Goal: Contribute content: Add original content to the website for others to see

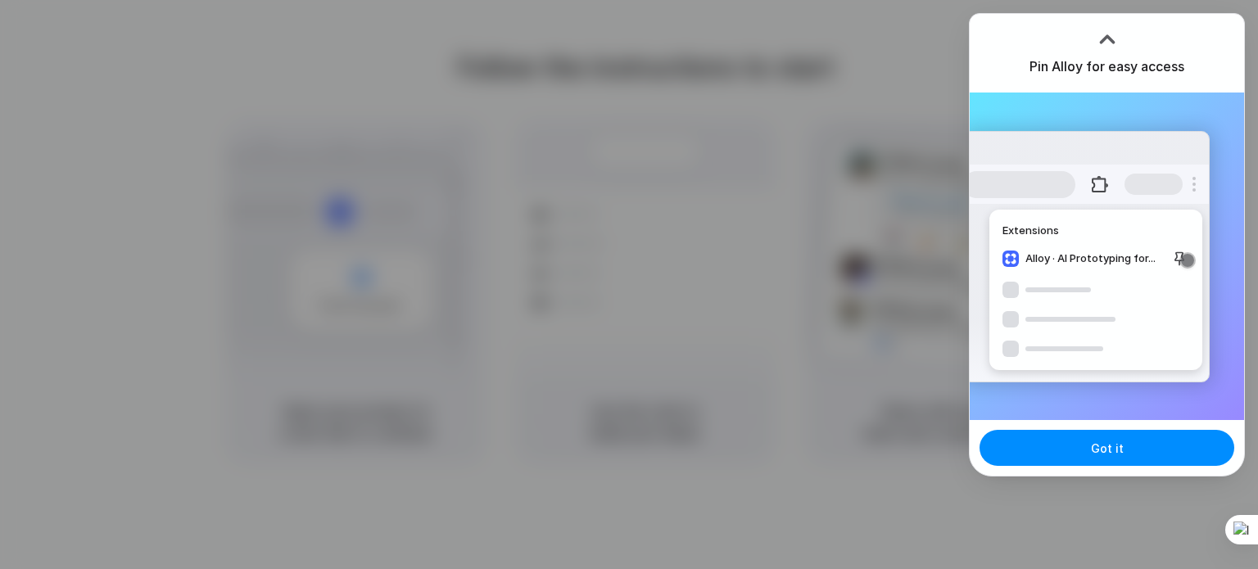
click at [1110, 447] on span "Got it" at bounding box center [1107, 448] width 33 height 17
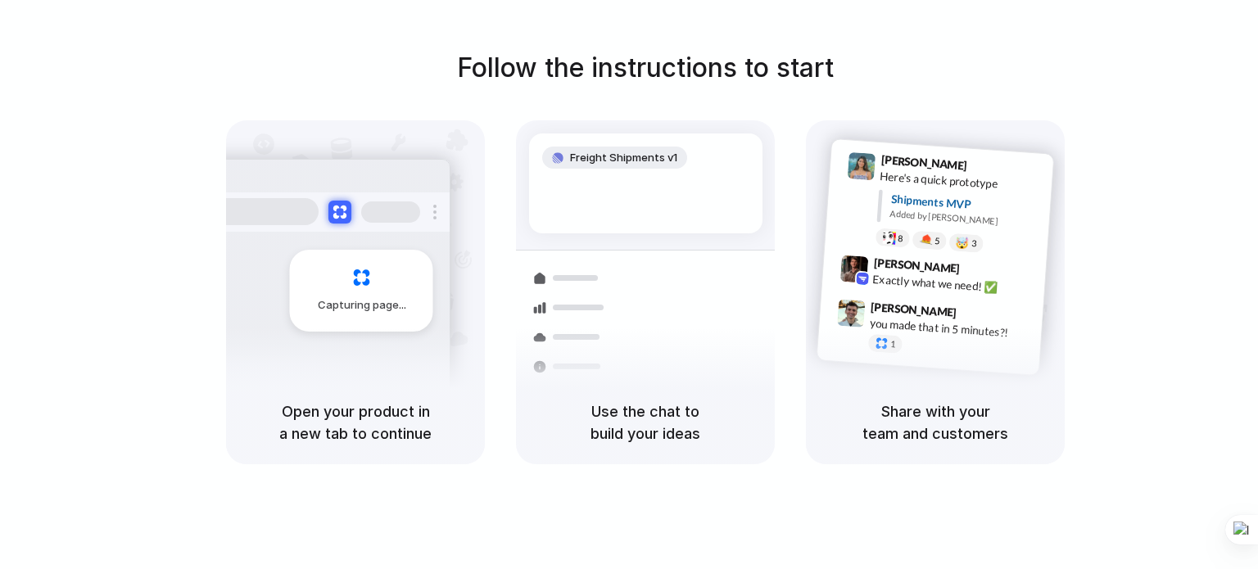
click at [901, 39] on div "Follow the instructions to start Capturing page Open your product in a new tab …" at bounding box center [645, 301] width 1291 height 602
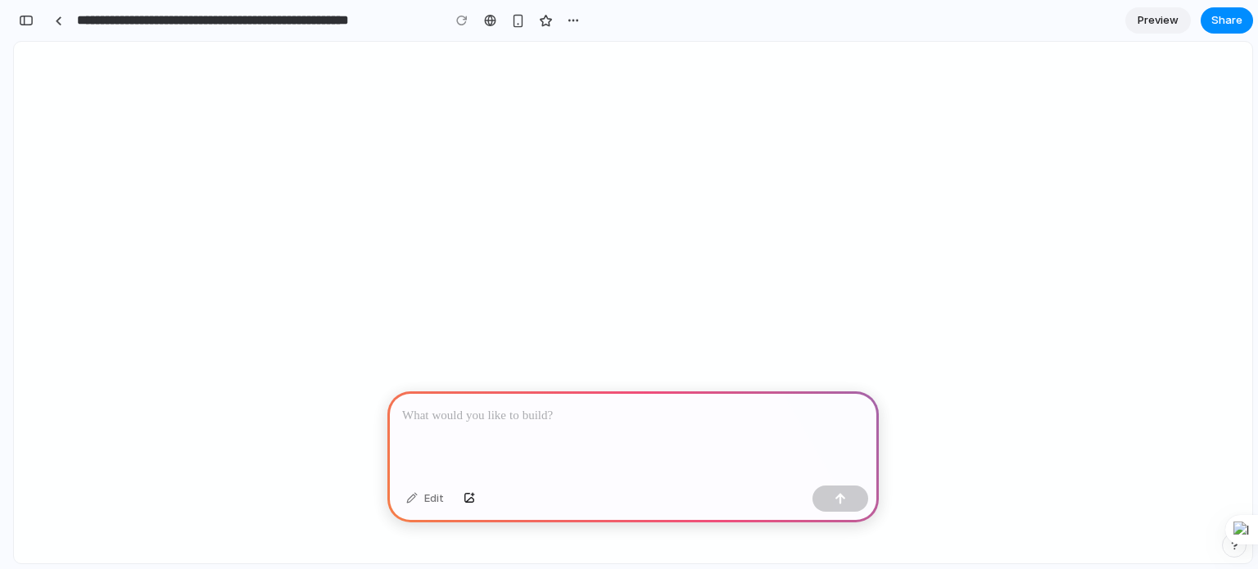
click at [650, 412] on p at bounding box center [633, 416] width 462 height 20
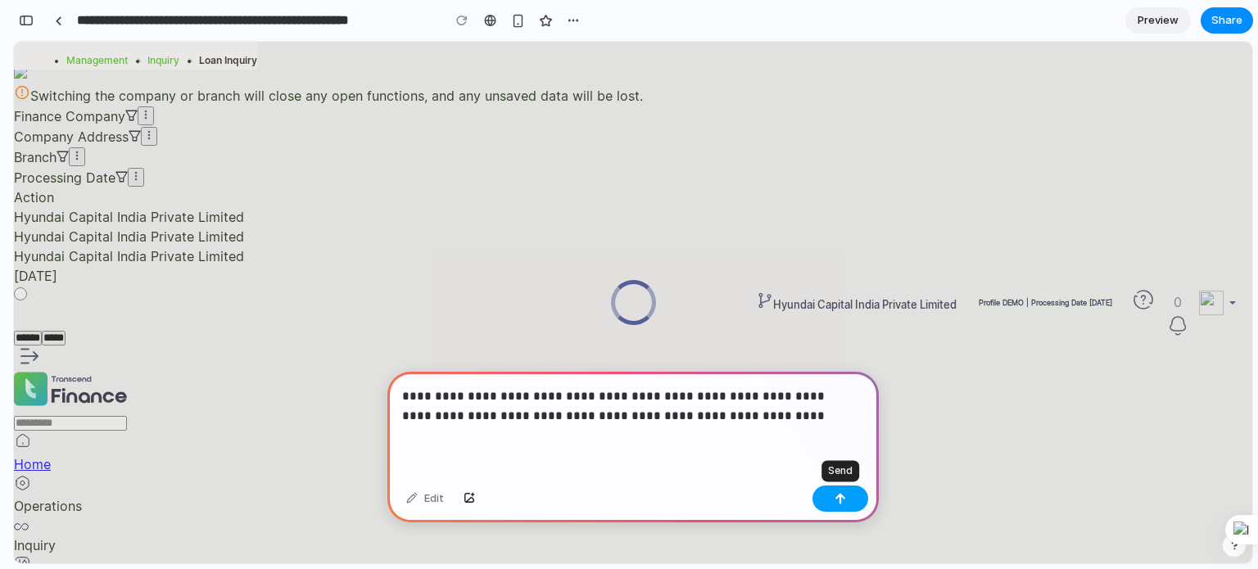
click at [847, 504] on button "button" at bounding box center [841, 499] width 56 height 26
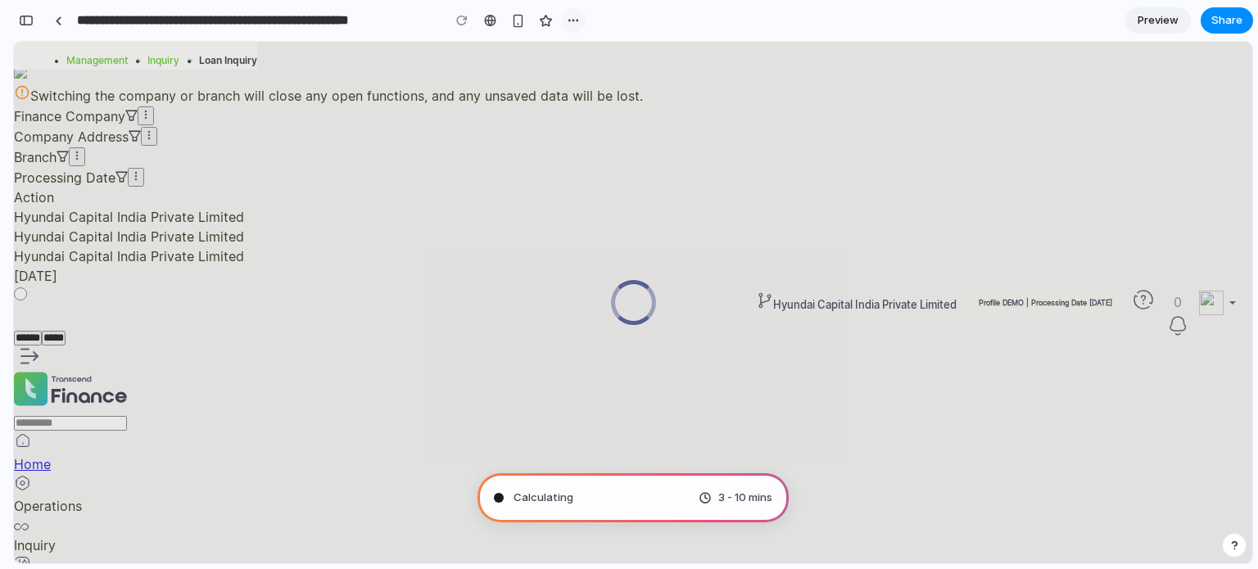
click at [577, 22] on div "button" at bounding box center [573, 20] width 13 height 13
drag, startPoint x: 465, startPoint y: 31, endPoint x: 489, endPoint y: 22, distance: 25.4
click at [466, 31] on div "Duplicate Delete" at bounding box center [629, 284] width 1258 height 569
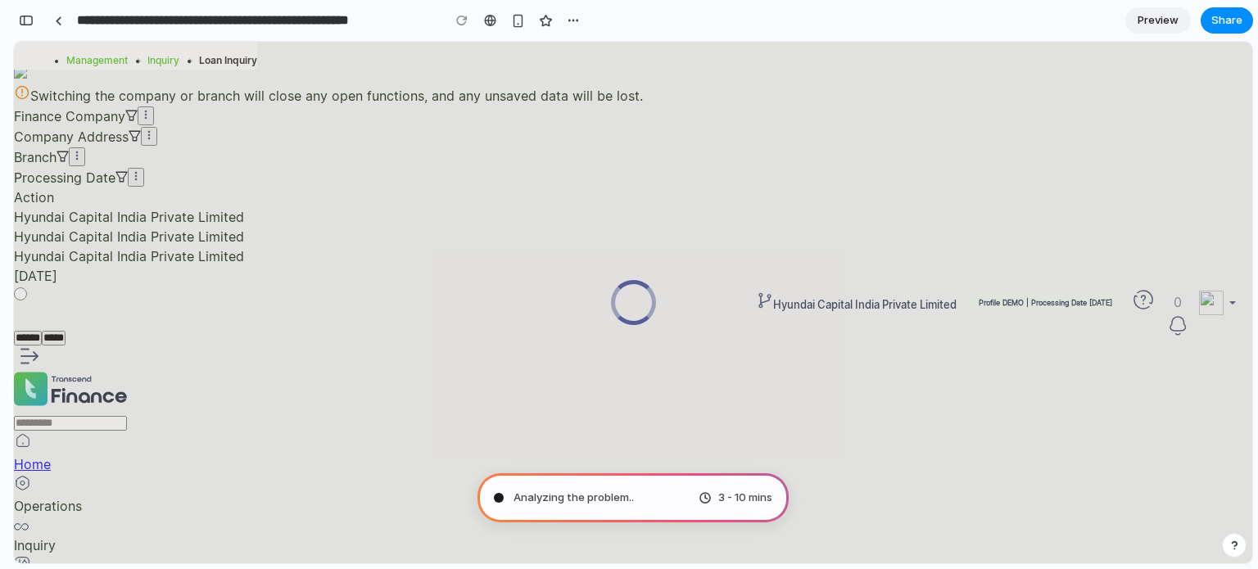
type input "**********"
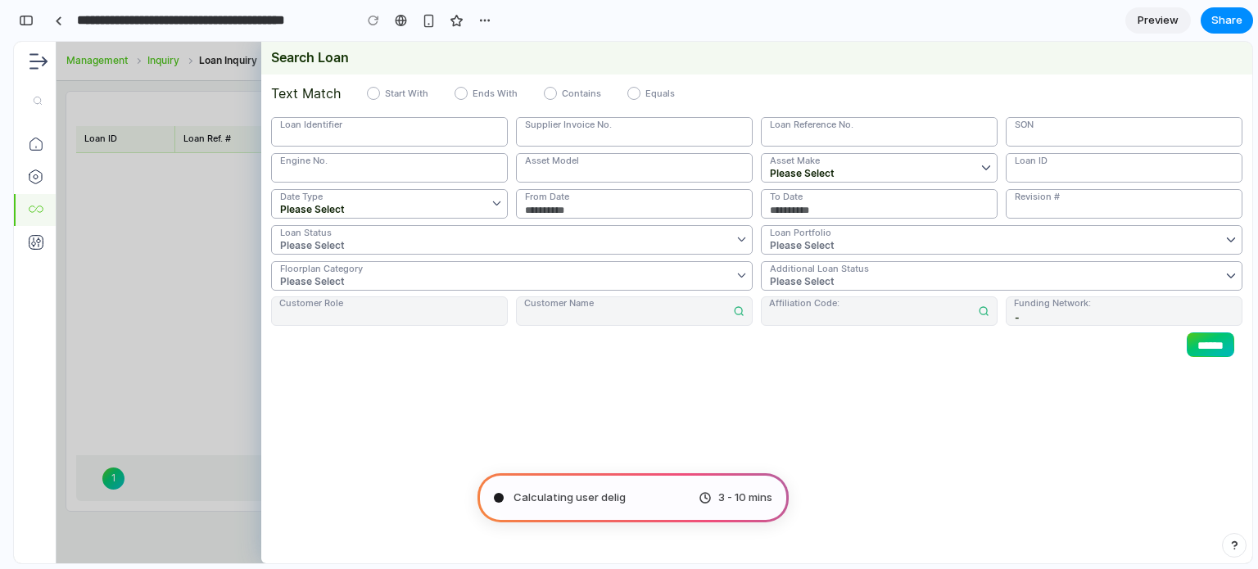
scroll to position [873, 0]
click at [1161, 23] on span "Preview" at bounding box center [1158, 20] width 41 height 16
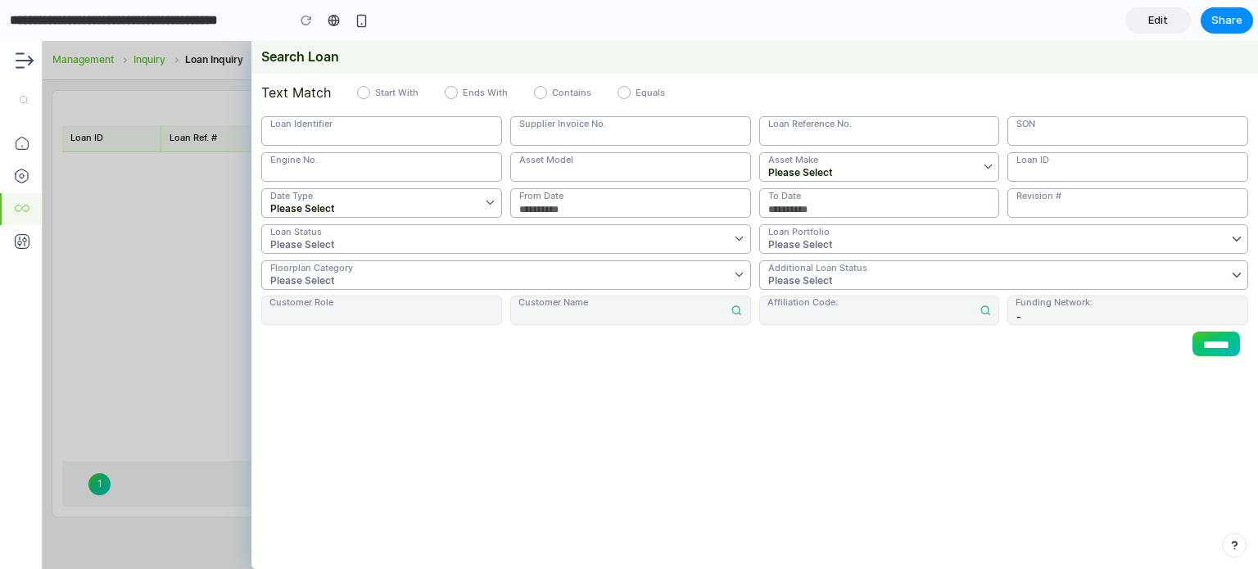
click at [1161, 23] on span "Edit" at bounding box center [1159, 20] width 20 height 16
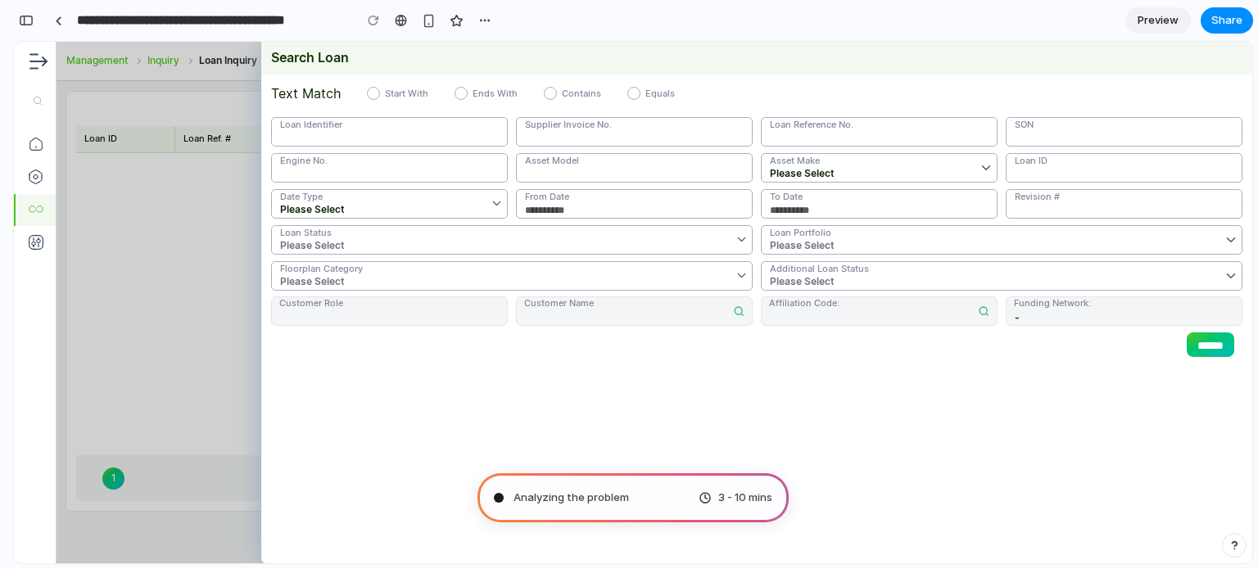
click at [1160, 23] on span "Preview" at bounding box center [1158, 20] width 41 height 16
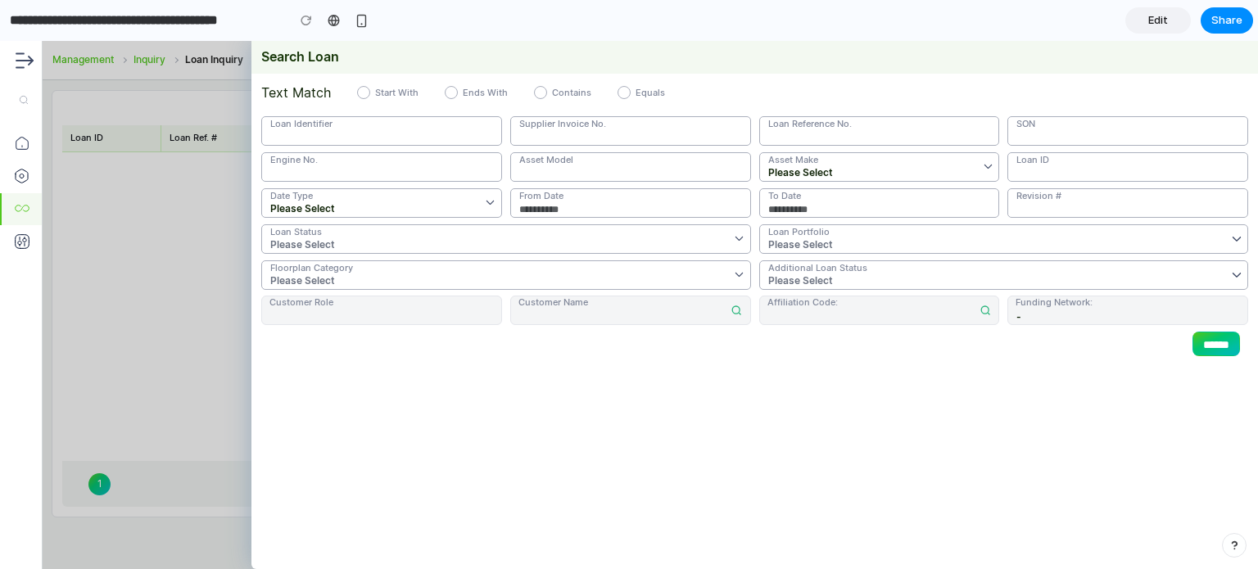
click at [1160, 23] on span "Edit" at bounding box center [1159, 20] width 20 height 16
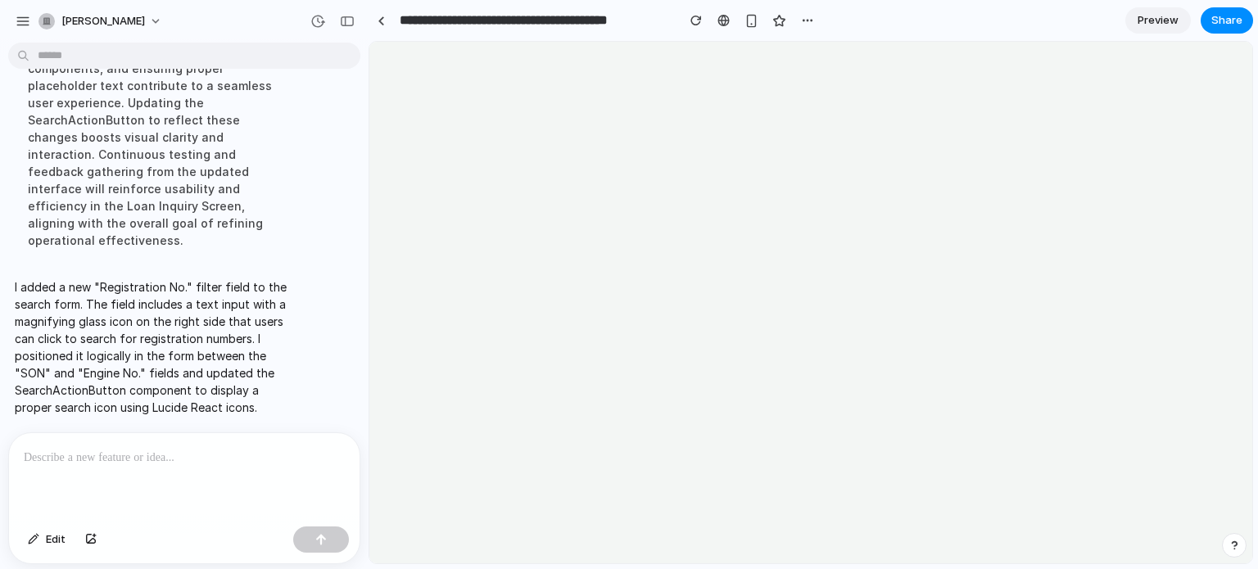
scroll to position [305, 0]
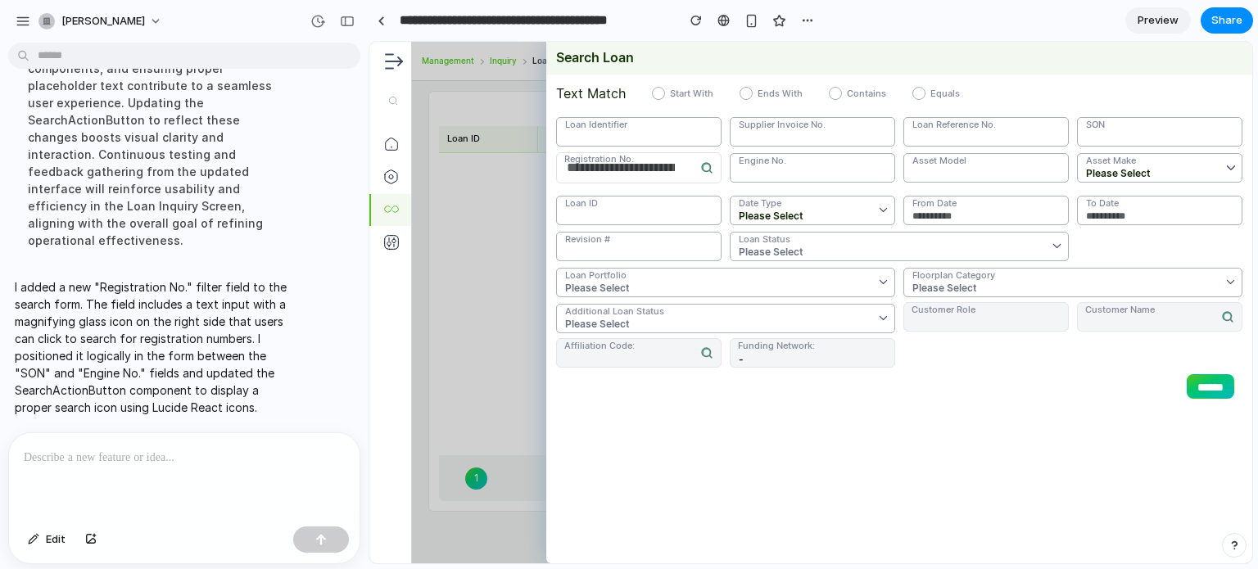
click at [709, 173] on icon at bounding box center [706, 167] width 13 height 13
click at [708, 164] on icon at bounding box center [706, 167] width 13 height 13
drag, startPoint x: 639, startPoint y: 163, endPoint x: 564, endPoint y: 160, distance: 74.6
click at [564, 160] on label "Registration No." at bounding box center [638, 160] width 165 height 14
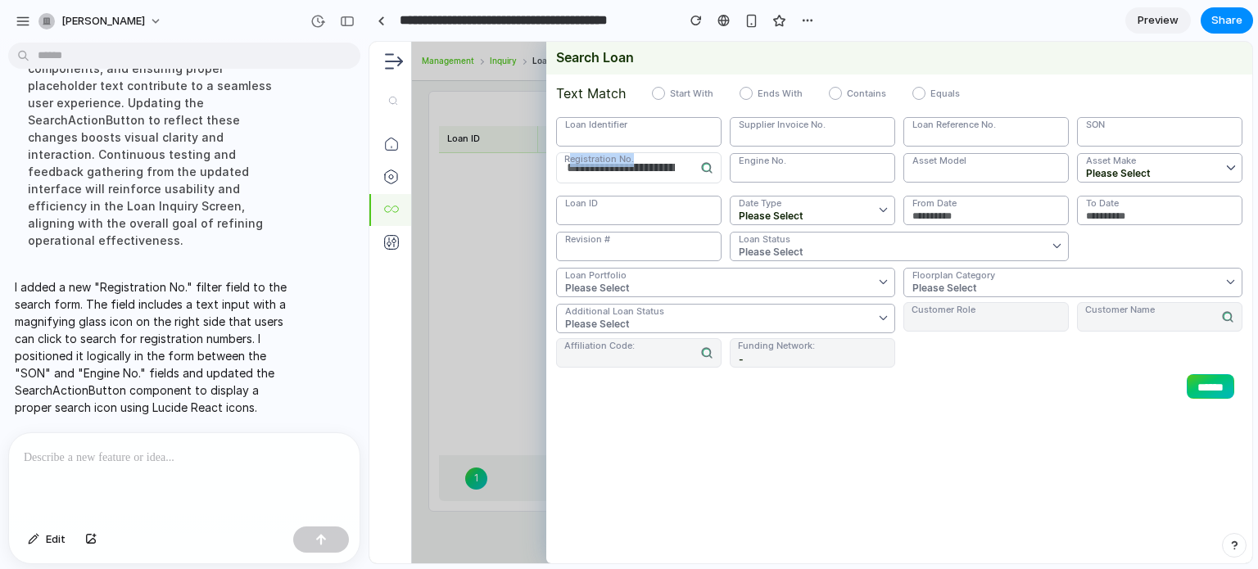
drag, startPoint x: 564, startPoint y: 166, endPoint x: 676, endPoint y: 172, distance: 111.6
click at [676, 172] on div "Registration No." at bounding box center [638, 168] width 165 height 30
click at [676, 172] on input "text" at bounding box center [638, 167] width 165 height 31
drag, startPoint x: 676, startPoint y: 172, endPoint x: 591, endPoint y: 172, distance: 85.2
click at [591, 172] on input "text" at bounding box center [638, 167] width 165 height 31
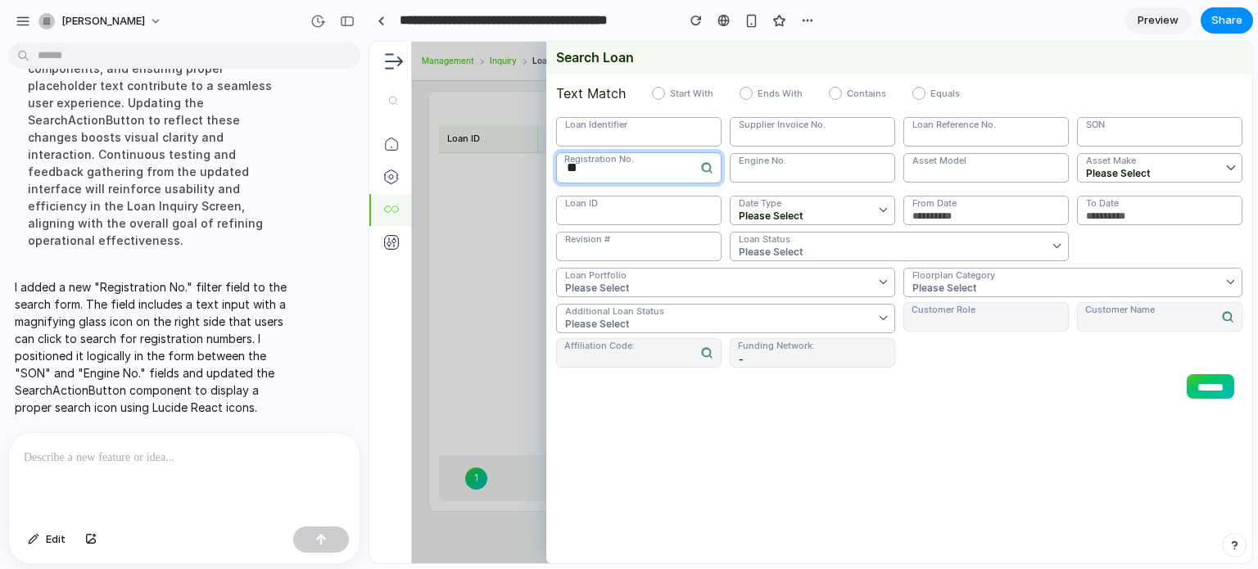
type input "*"
click at [973, 34] on section "**********" at bounding box center [811, 20] width 885 height 41
click at [709, 169] on icon at bounding box center [706, 167] width 13 height 13
click at [1163, 25] on span "Preview" at bounding box center [1158, 20] width 41 height 16
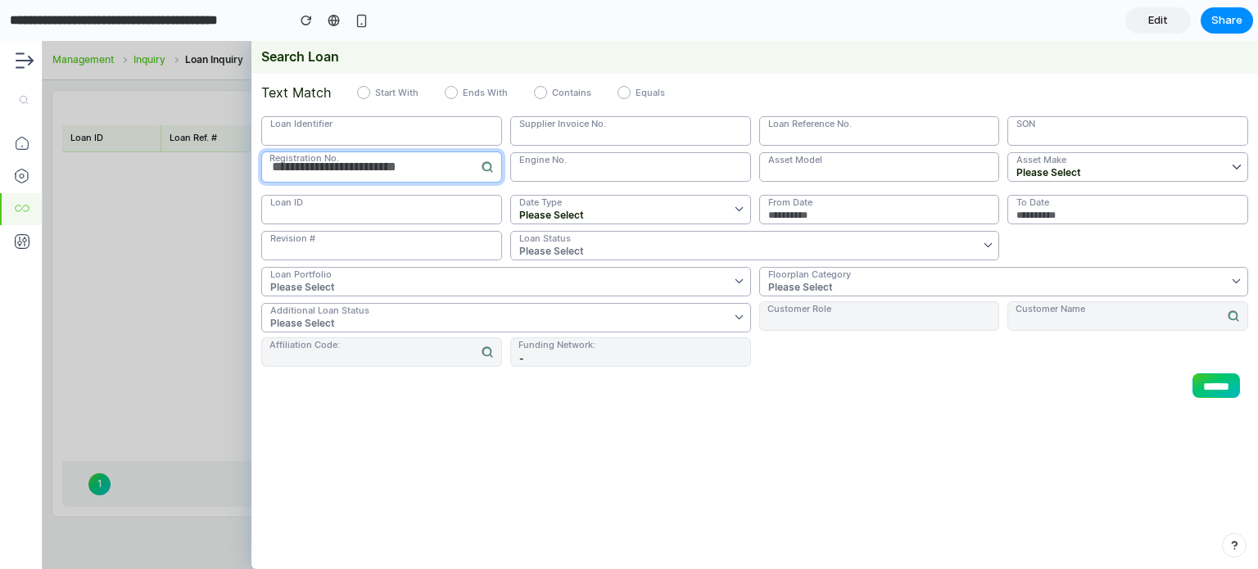
drag, startPoint x: 455, startPoint y: 170, endPoint x: 282, endPoint y: 176, distance: 172.9
click at [282, 176] on input "text" at bounding box center [381, 167] width 241 height 31
